Goal: Task Accomplishment & Management: Complete application form

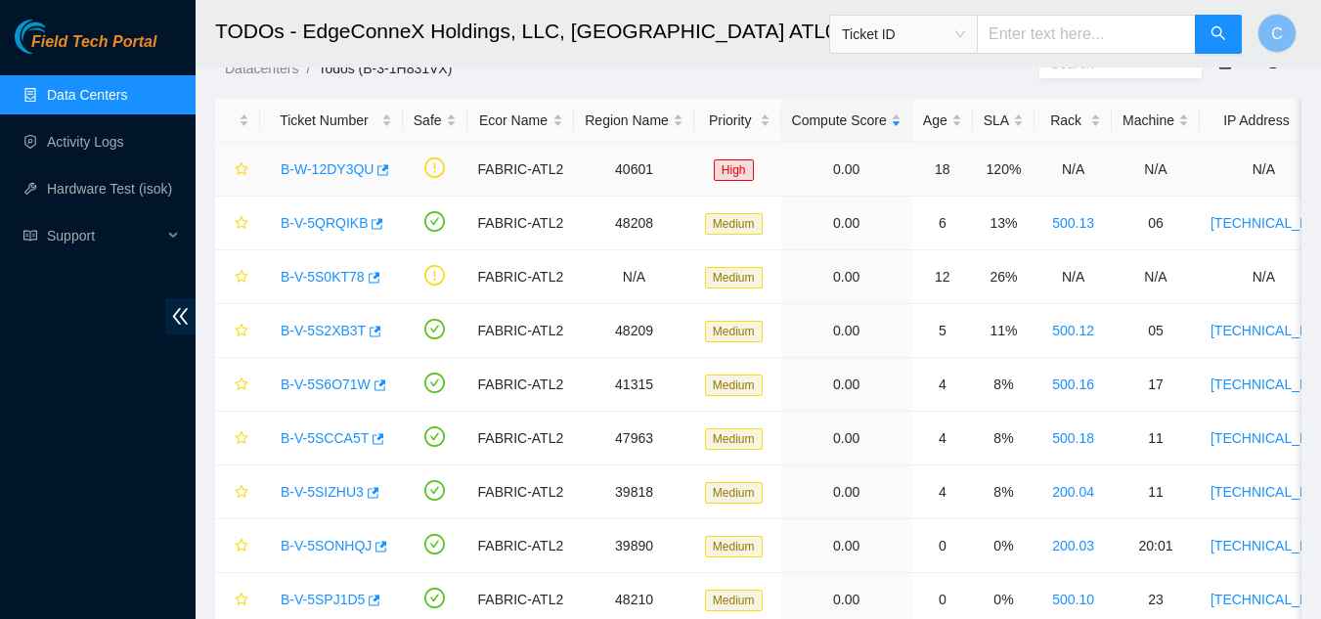
scroll to position [67, 0]
drag, startPoint x: 265, startPoint y: 170, endPoint x: 375, endPoint y: 180, distance: 110.0
click at [375, 180] on td "B-W-12DY3QU" at bounding box center [331, 170] width 143 height 54
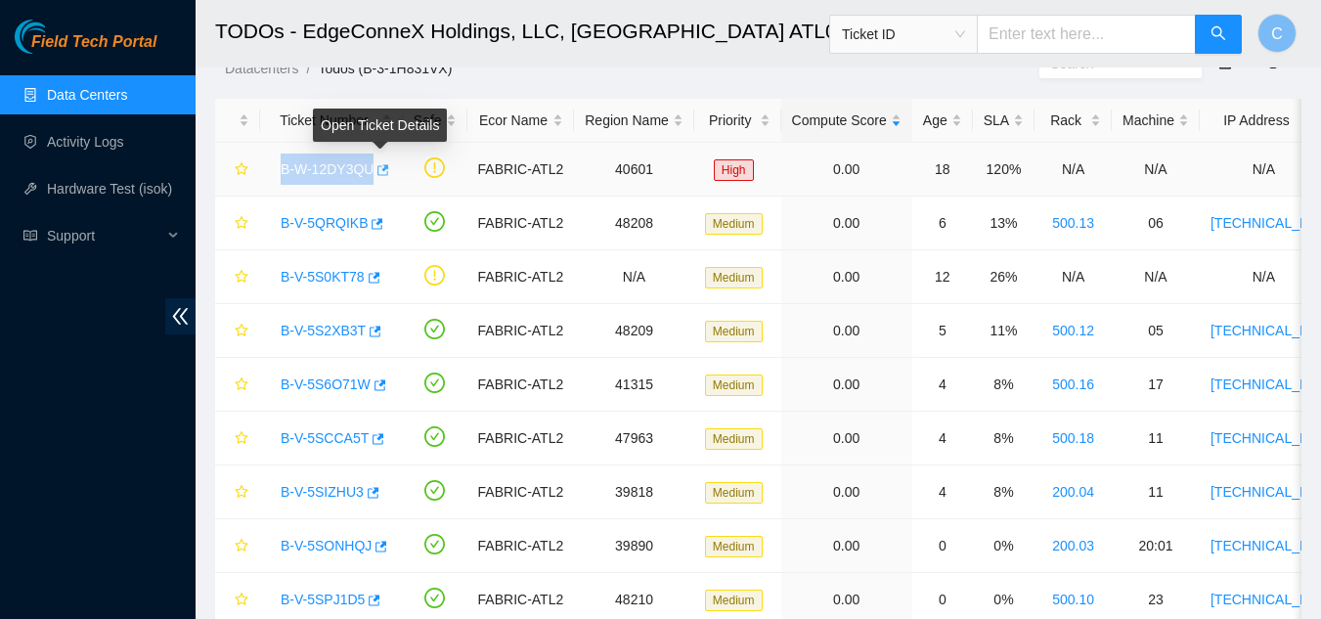
copy link "B-W-12DY3QU"
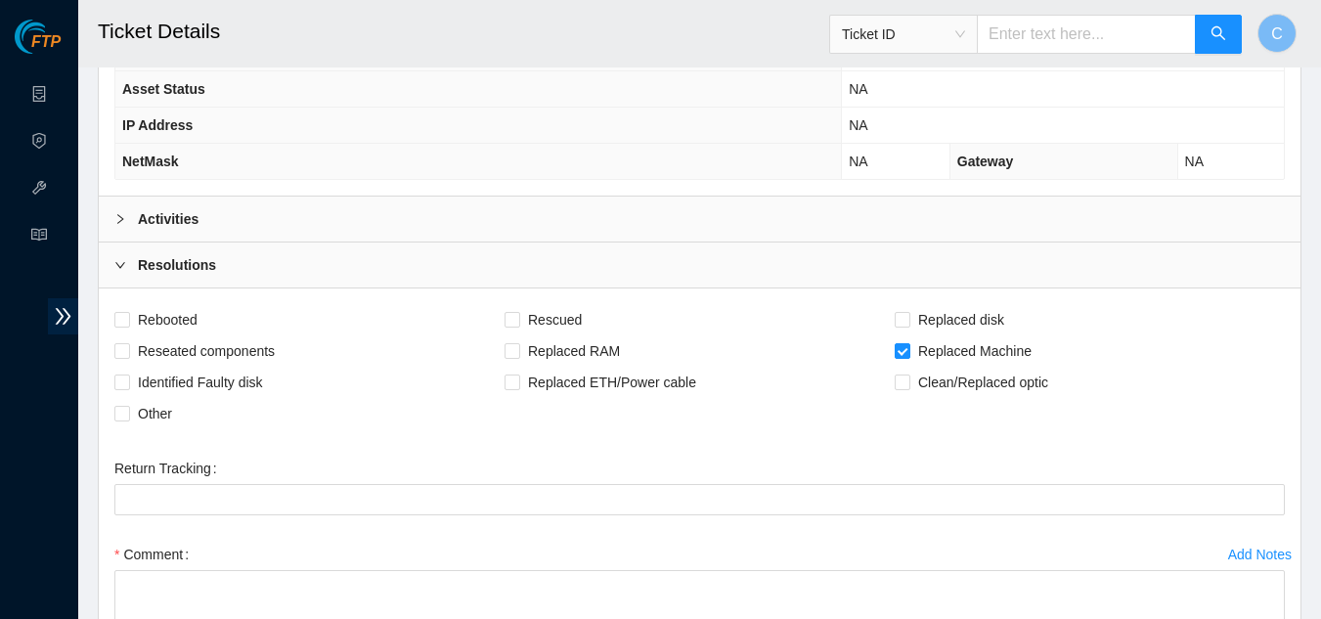
scroll to position [458, 0]
click at [399, 230] on div "Activities" at bounding box center [700, 221] width 1202 height 45
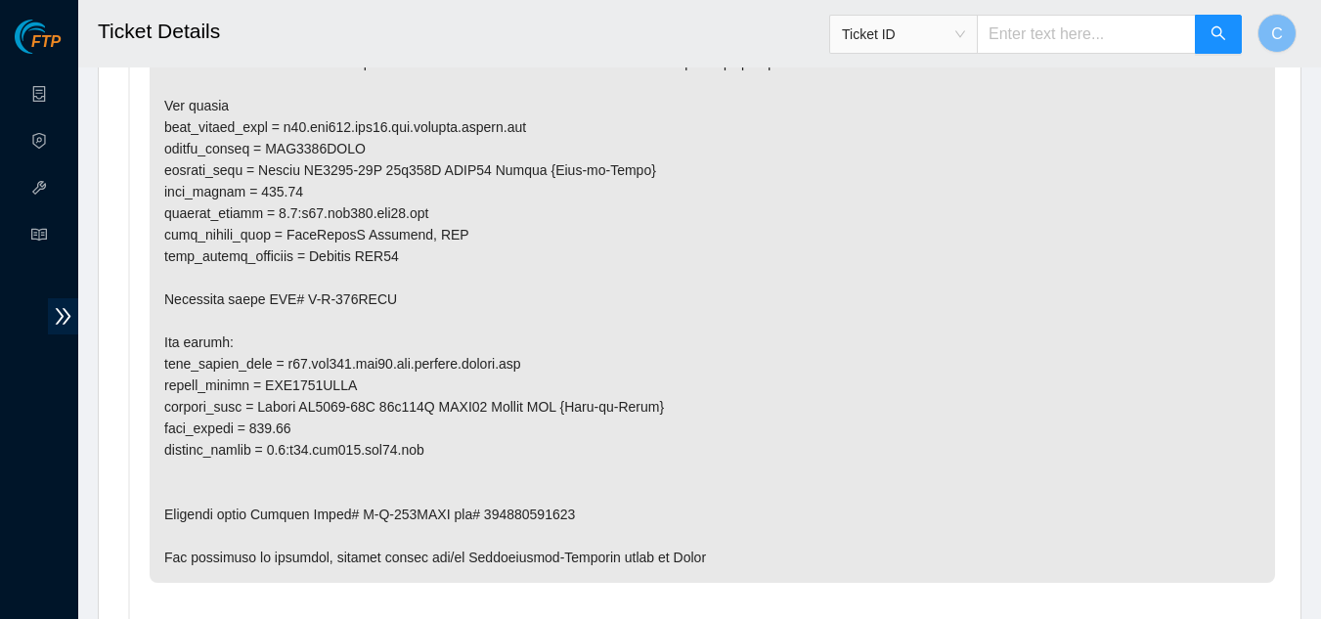
scroll to position [827, 0]
drag, startPoint x: 355, startPoint y: 384, endPoint x: 268, endPoint y: 383, distance: 87.0
click at [268, 383] on p at bounding box center [713, 255] width 1126 height 653
copy p "AAA2034AAPS"
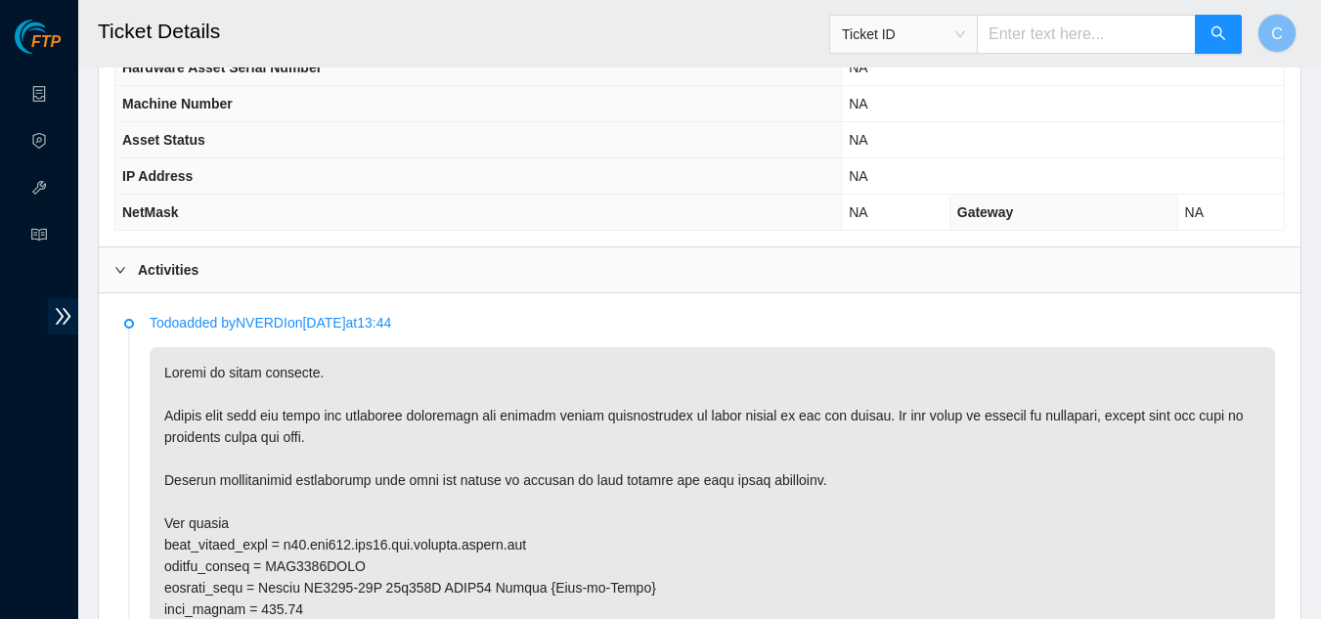
scroll to position [280, 0]
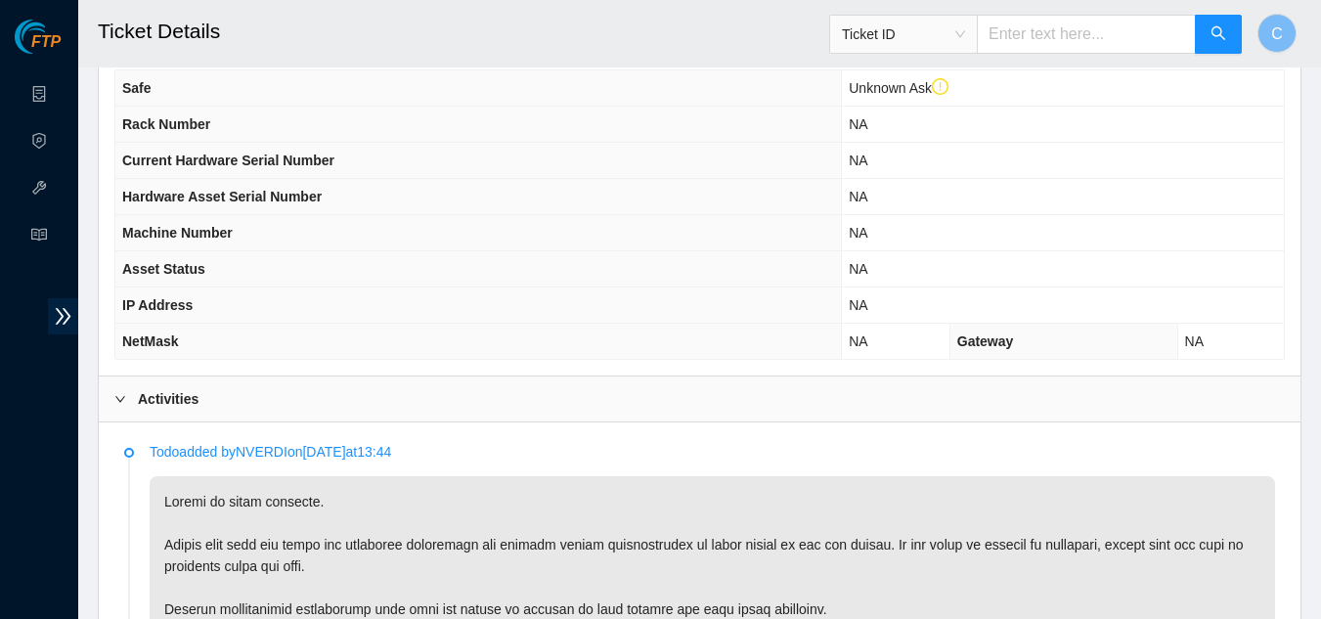
click at [464, 376] on div "Machine Info Safe Unknown Ask Rack Number NA Current Hardware Serial Number NA …" at bounding box center [700, 192] width 1202 height 369
click at [449, 400] on div "Activities" at bounding box center [700, 399] width 1202 height 45
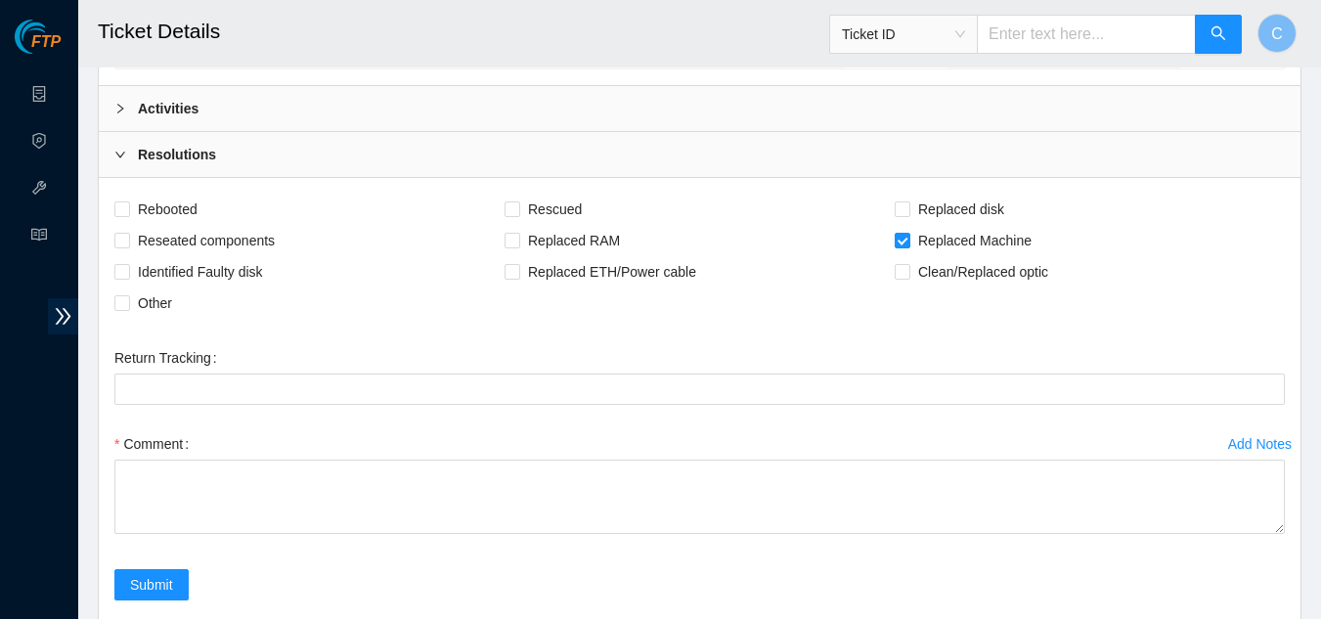
scroll to position [571, 0]
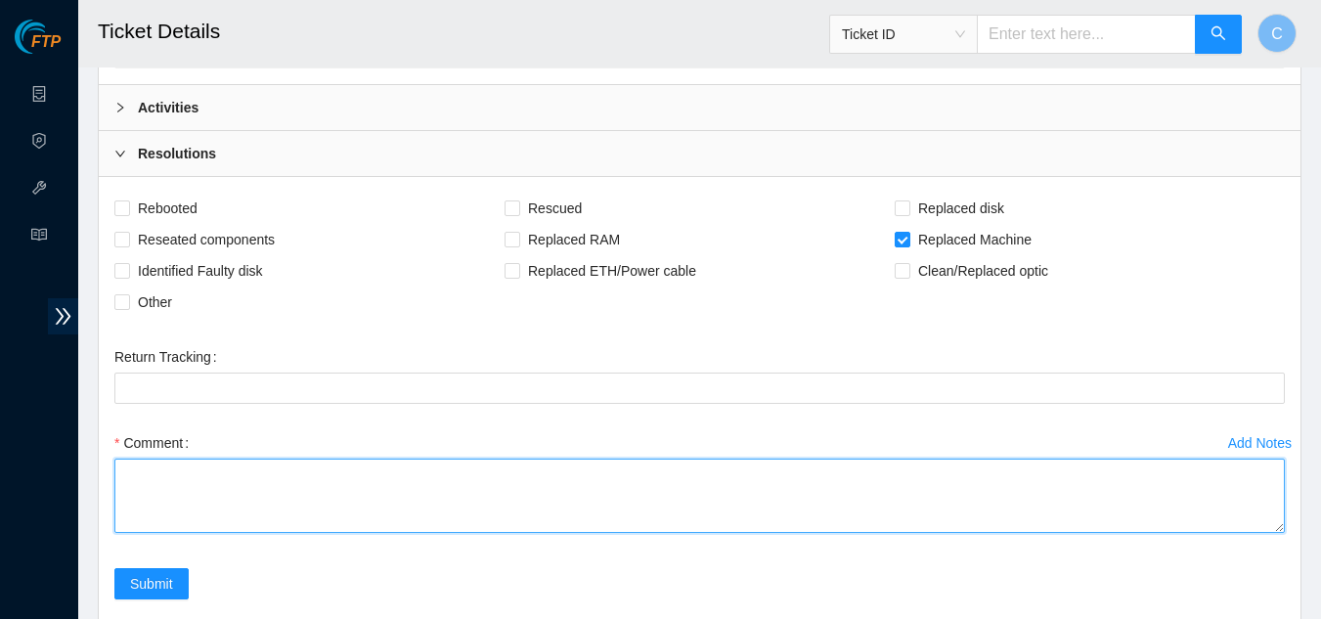
click at [383, 493] on textarea "Comment" at bounding box center [699, 496] width 1171 height 74
type textarea "S"
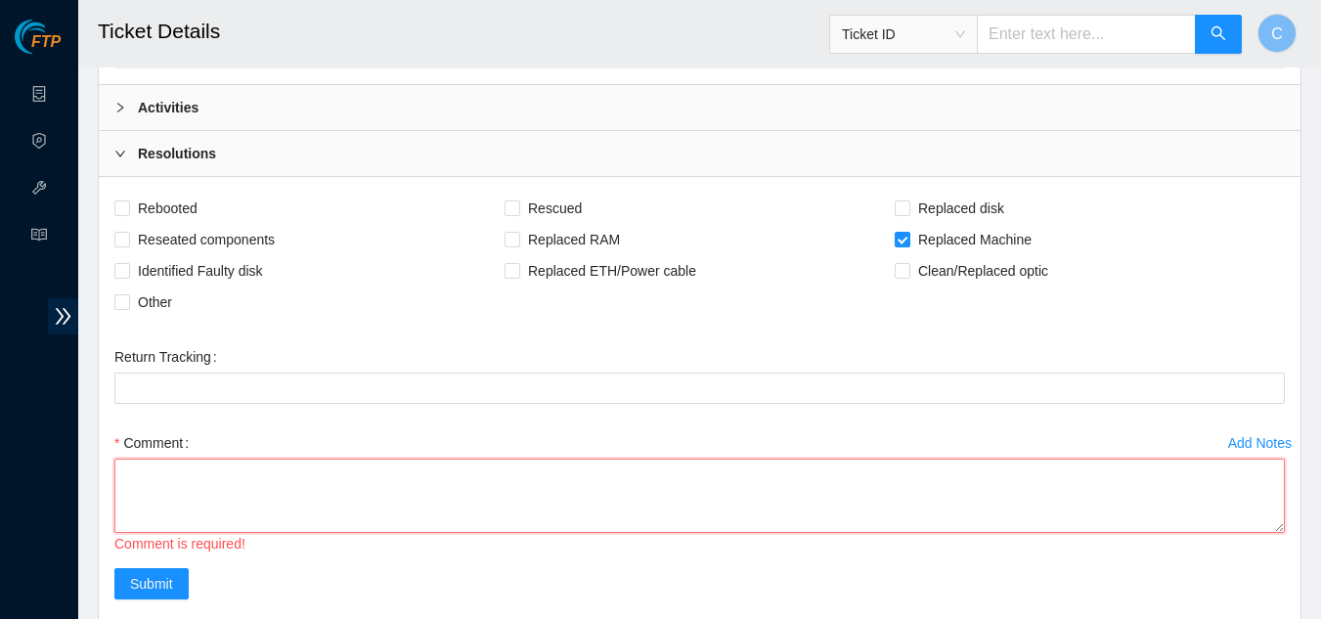
click at [885, 469] on textarea "Comment" at bounding box center [699, 496] width 1171 height 74
paste textarea "Powered down server Replaced server sn: With new server sn: Rescued and Configu…"
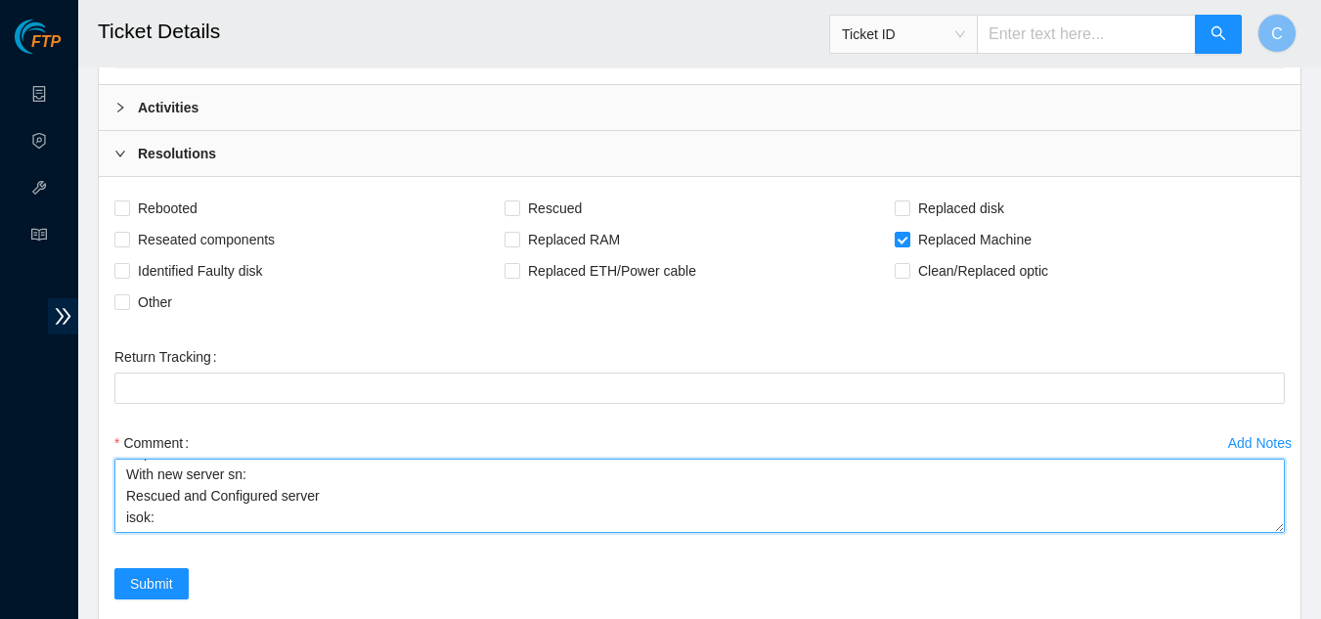
drag, startPoint x: 1279, startPoint y: 532, endPoint x: 1258, endPoint y: 625, distance: 95.4
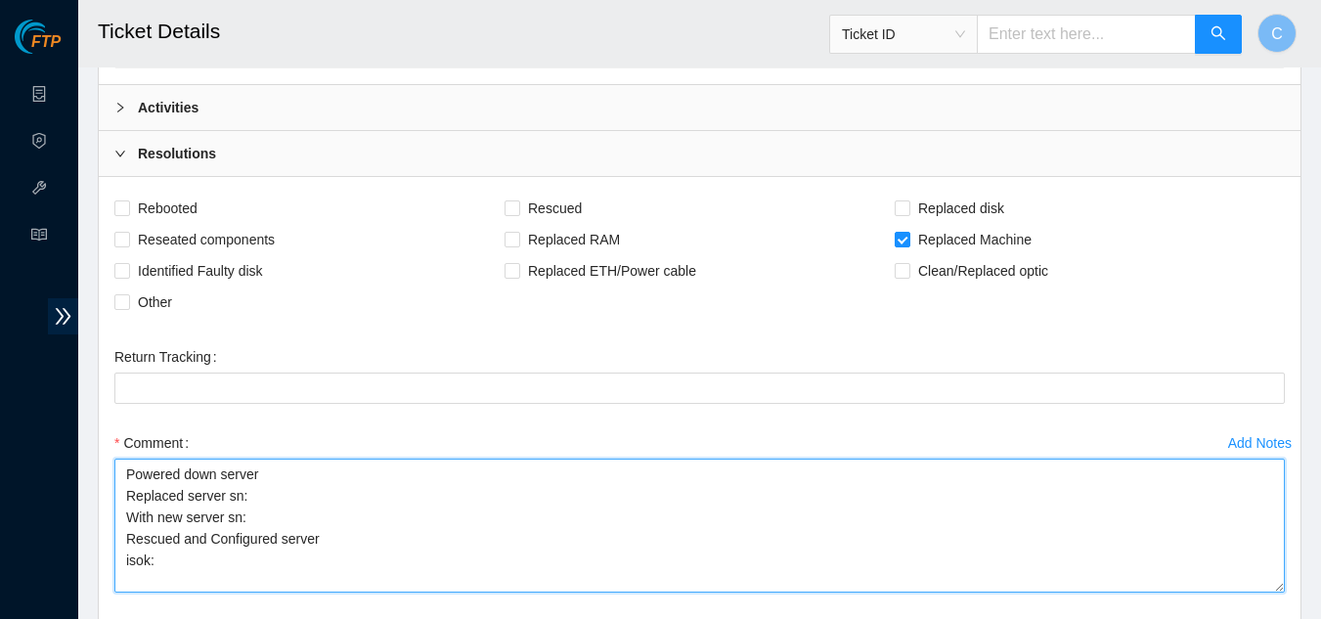
scroll to position [0, 0]
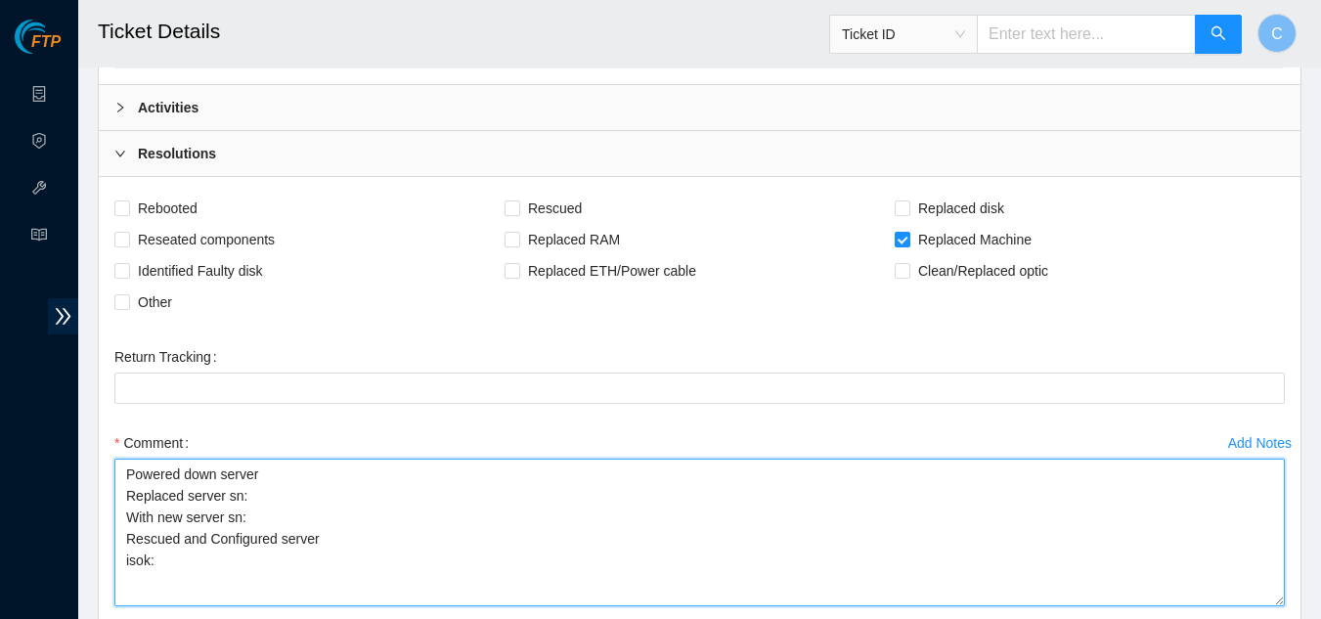
drag, startPoint x: 1280, startPoint y: 525, endPoint x: 1264, endPoint y: 600, distance: 76.2
click at [1264, 600] on textarea "Powered down server Replaced server sn: With new server sn: Rescued and Configu…" at bounding box center [699, 533] width 1171 height 148
click at [286, 487] on textarea "Powered down server Replaced server sn: With new server sn:" at bounding box center [699, 533] width 1171 height 149
paste textarea "AAA2034AAPS"
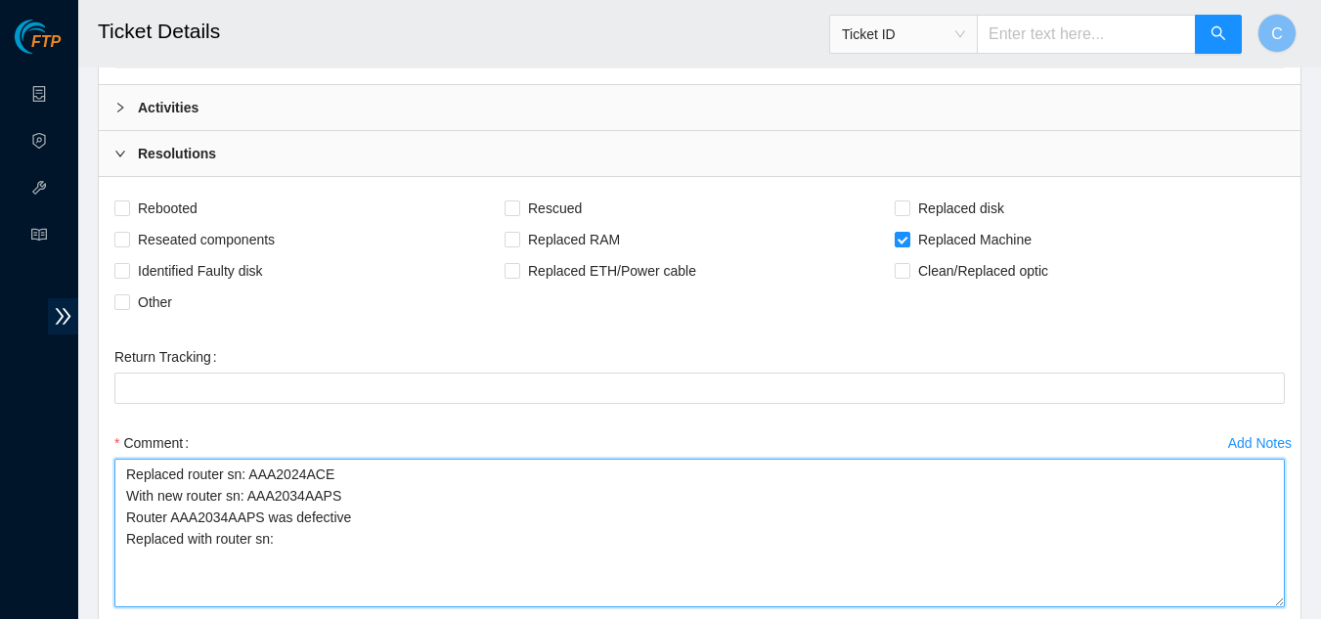
paste textarea "AAA2012AAED"
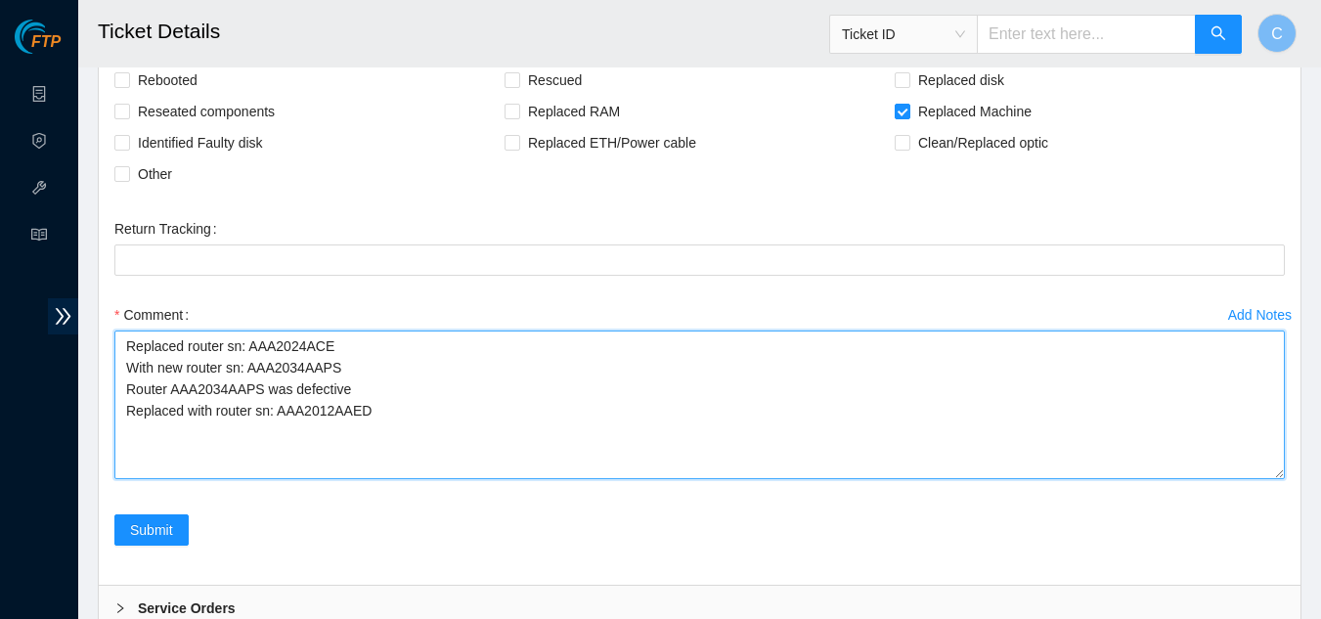
scroll to position [700, 0]
type textarea "Replaced router sn: AAA2024ACE With new router sn: AAA2034AAPS Router AAA2034AA…"
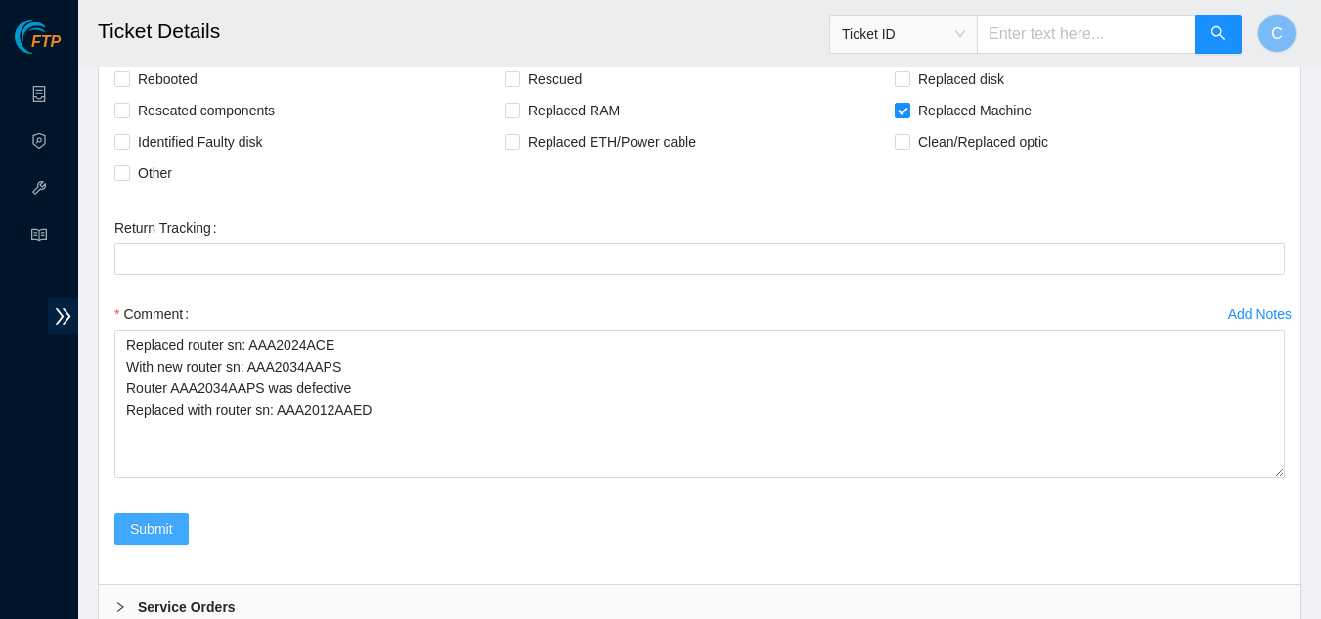
click at [159, 514] on button "Submit" at bounding box center [151, 528] width 74 height 31
